Goal: Information Seeking & Learning: Learn about a topic

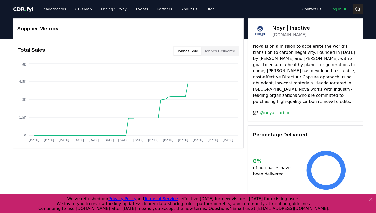
click at [357, 9] on icon at bounding box center [358, 9] width 6 height 6
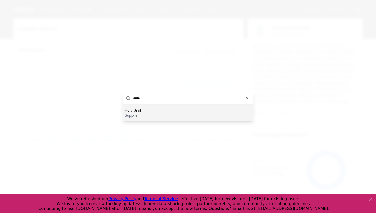
type input "****"
click at [137, 113] on p "supplier" at bounding box center [133, 115] width 16 height 5
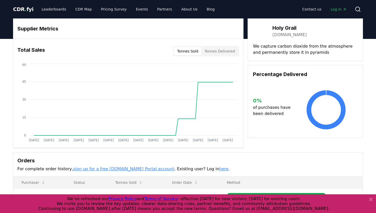
click at [286, 35] on link "holygrailcarbon.com" at bounding box center [290, 35] width 34 height 6
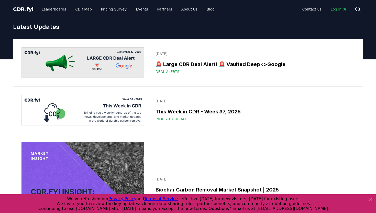
click at [371, 197] on icon at bounding box center [371, 199] width 6 height 6
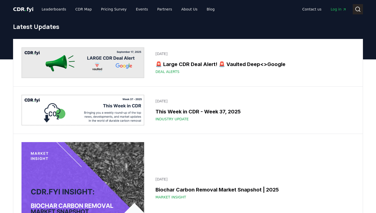
click at [356, 10] on circle at bounding box center [358, 9] width 4 height 4
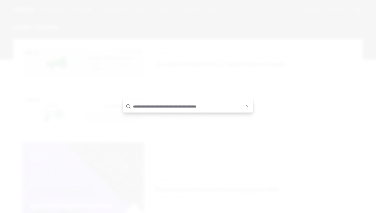
click at [163, 109] on input "text" at bounding box center [191, 106] width 117 height 12
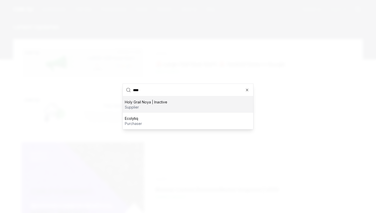
type input "****"
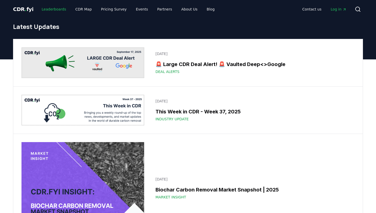
click at [52, 10] on link "Leaderboards" at bounding box center [54, 9] width 33 height 9
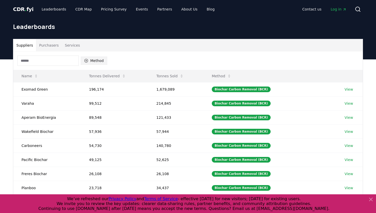
click at [99, 60] on button "Method" at bounding box center [94, 61] width 26 height 8
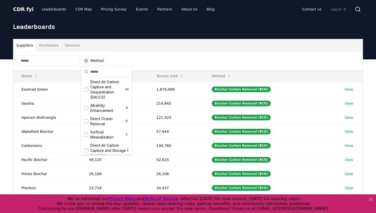
scroll to position [113, 0]
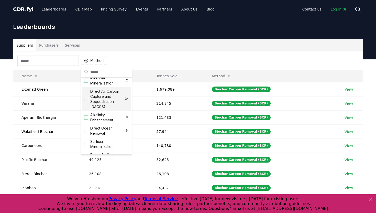
click at [96, 99] on span "Direct Air Carbon Capture and Sequestration (DACCS)" at bounding box center [107, 99] width 35 height 20
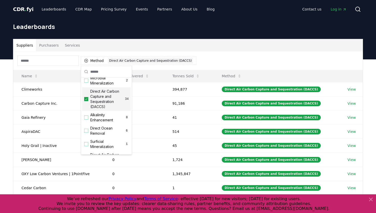
click at [182, 48] on div "Suppliers Purchasers Services" at bounding box center [188, 45] width 350 height 12
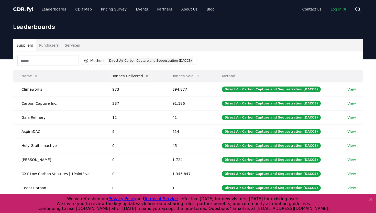
click at [147, 80] on button "Tonnes Delivered" at bounding box center [130, 76] width 45 height 10
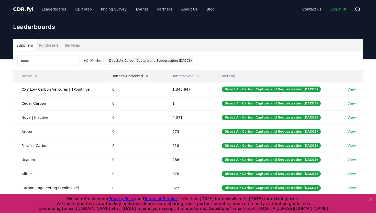
click at [147, 80] on button "Tonnes Delivered" at bounding box center [130, 76] width 45 height 10
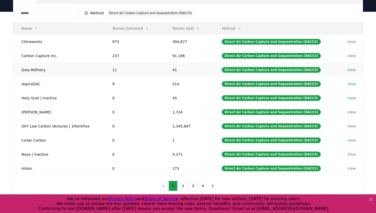
scroll to position [47, 0]
